Goal: Task Accomplishment & Management: Manage account settings

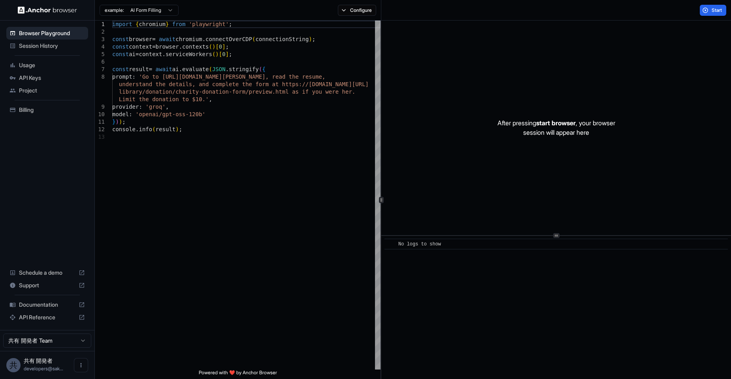
click at [47, 48] on span "Session History" at bounding box center [52, 46] width 66 height 8
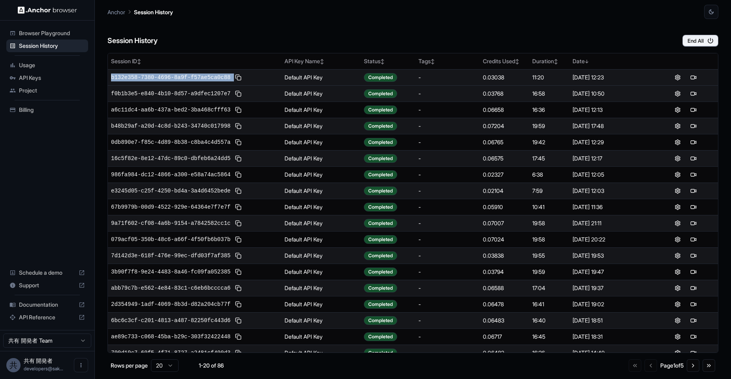
drag, startPoint x: 232, startPoint y: 77, endPoint x: 108, endPoint y: 73, distance: 124.1
click at [108, 73] on td "b132e358-7380-4696-8a9f-f57ae5ca0c88" at bounding box center [194, 77] width 173 height 16
copy div "b132e358-7380-4696-8a9f-f57ae5ca0c88"
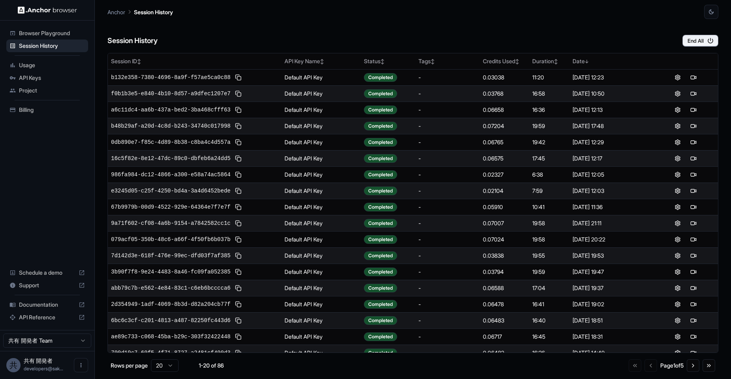
click at [272, 40] on div "Session History End All" at bounding box center [412, 33] width 611 height 28
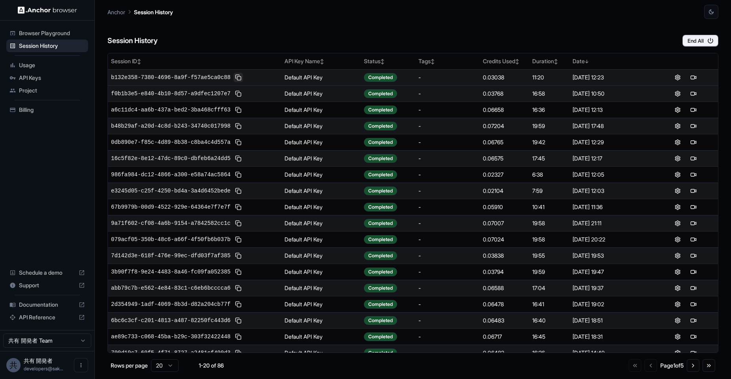
click at [238, 77] on button at bounding box center [237, 77] width 9 height 9
click at [237, 79] on button at bounding box center [237, 77] width 9 height 9
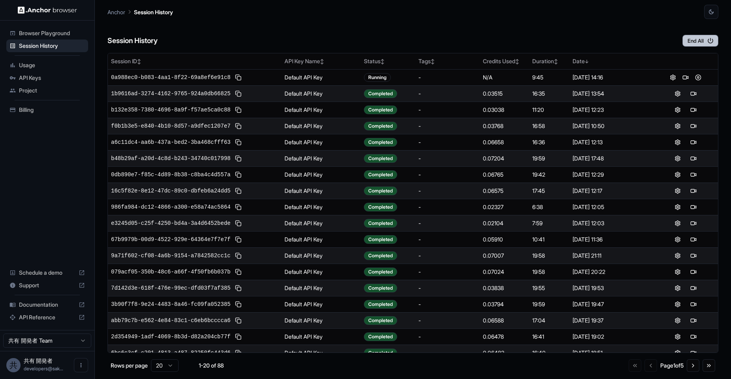
click at [703, 43] on button "End All" at bounding box center [700, 41] width 36 height 12
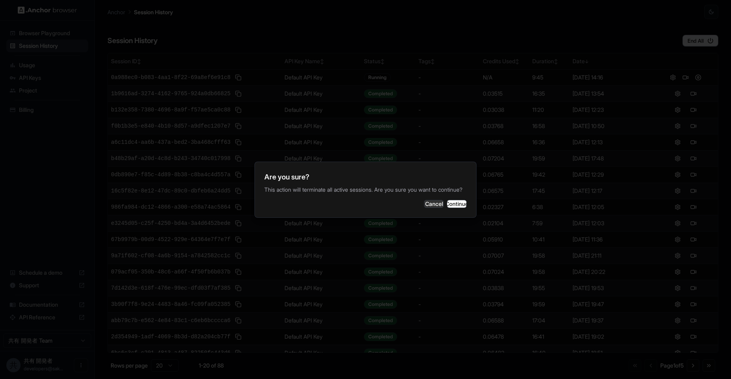
click at [431, 208] on div "Cancel Continue" at bounding box center [365, 204] width 202 height 8
click at [447, 208] on button "Continue" at bounding box center [457, 204] width 20 height 8
